Goal: Task Accomplishment & Management: Manage account settings

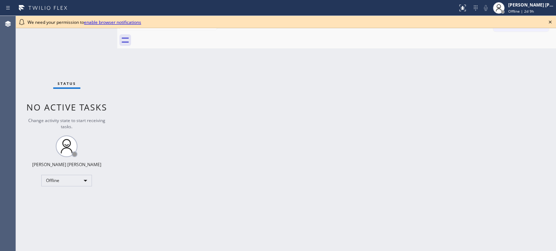
click at [132, 22] on link "enable browser notifications" at bounding box center [112, 22] width 57 height 6
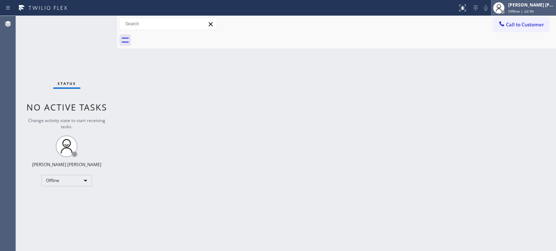
click at [533, 9] on span "Offline | 2d 9h" at bounding box center [521, 11] width 26 height 5
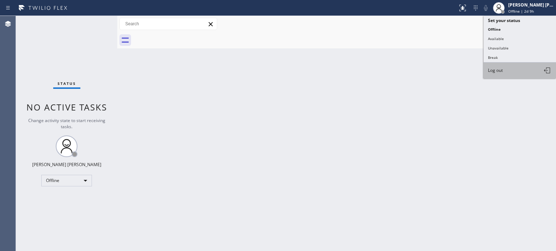
click at [513, 71] on button "Log out" at bounding box center [519, 71] width 72 height 16
